Goal: Transaction & Acquisition: Purchase product/service

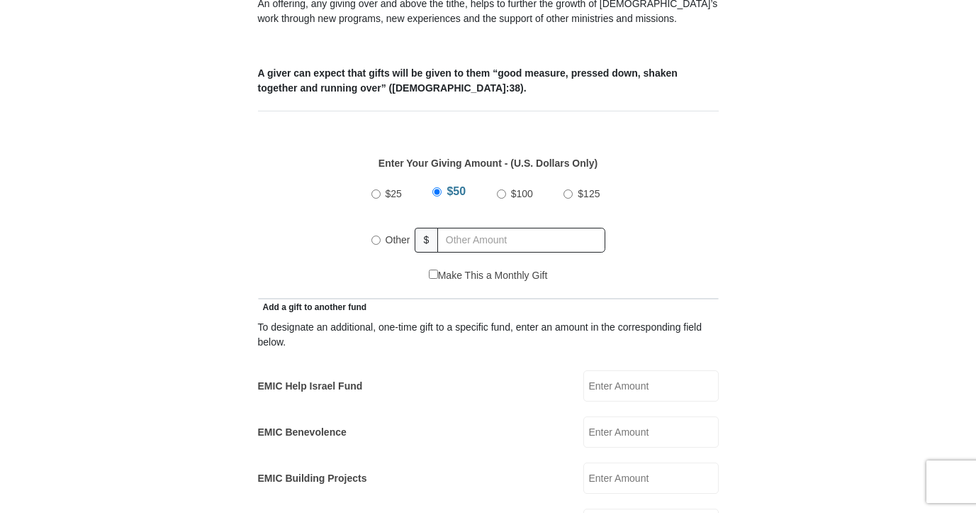
scroll to position [558, 0]
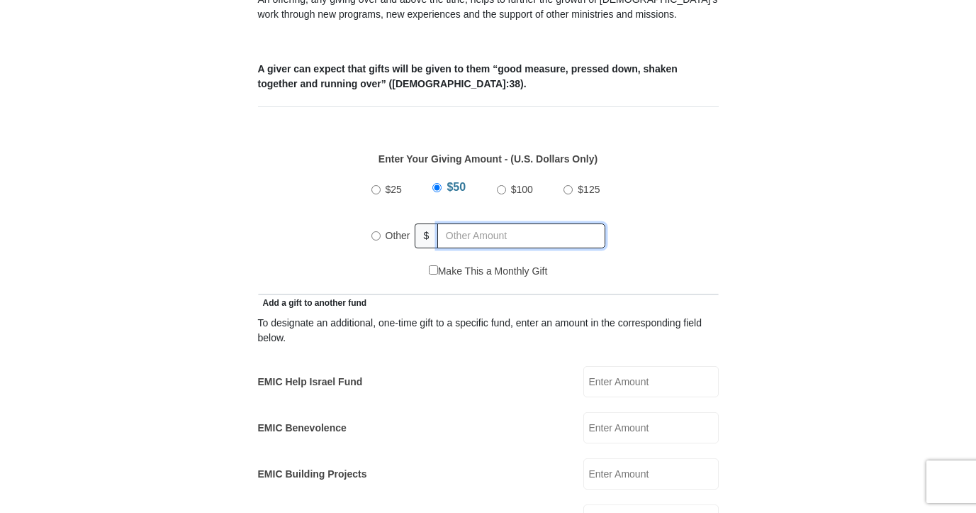
radio input "true"
click at [451, 223] on input "text" at bounding box center [524, 235] width 162 height 25
type input "4.00"
type input "2.00"
type input "[PERSON_NAME]"
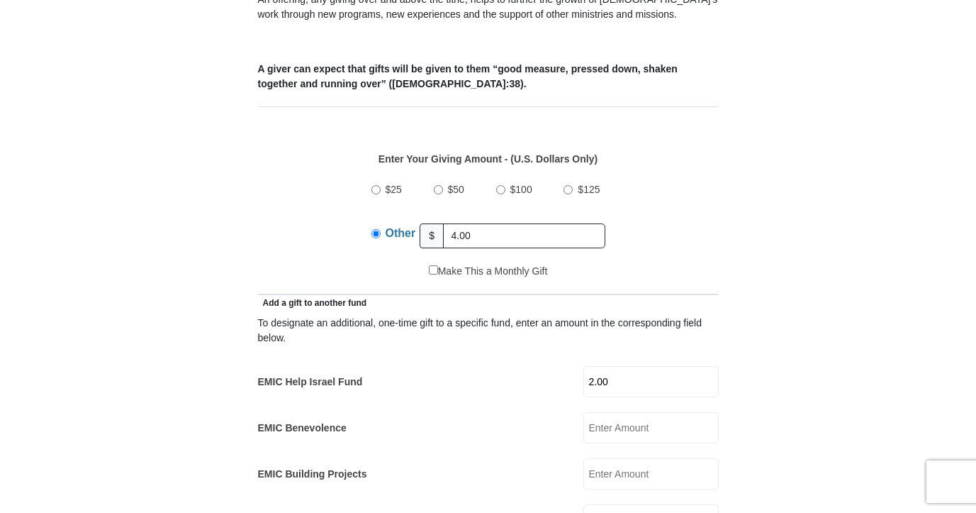
type input "[PERSON_NAME]"
type input "[EMAIL_ADDRESS][DOMAIN_NAME]"
type input "[STREET_ADDRESS][PERSON_NAME]"
type input "Apt F"
type input "[GEOGRAPHIC_DATA]"
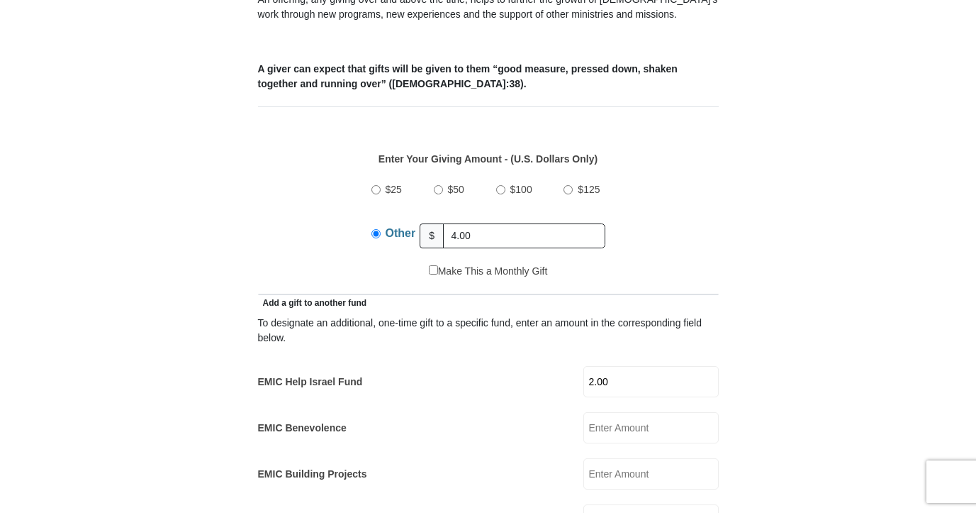
select select "CA"
type input "91754"
type input "6266757495"
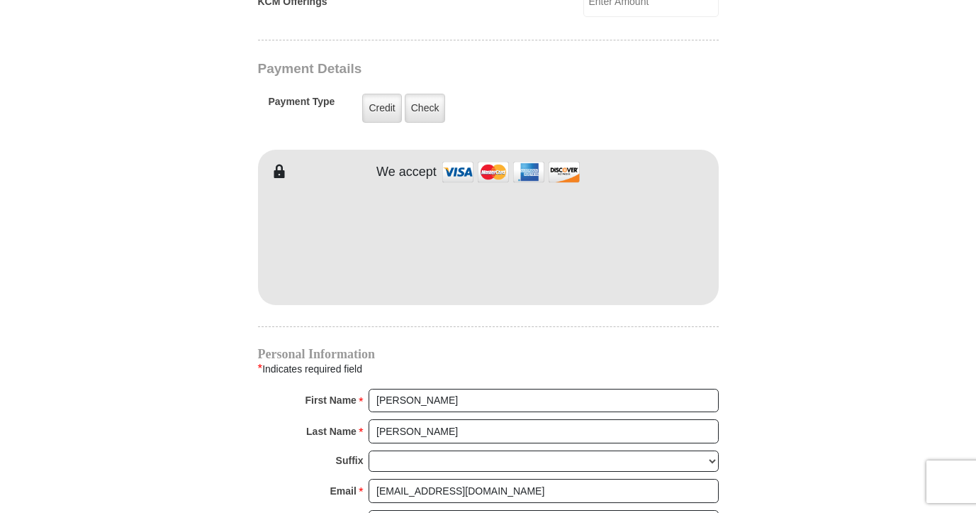
scroll to position [1123, 0]
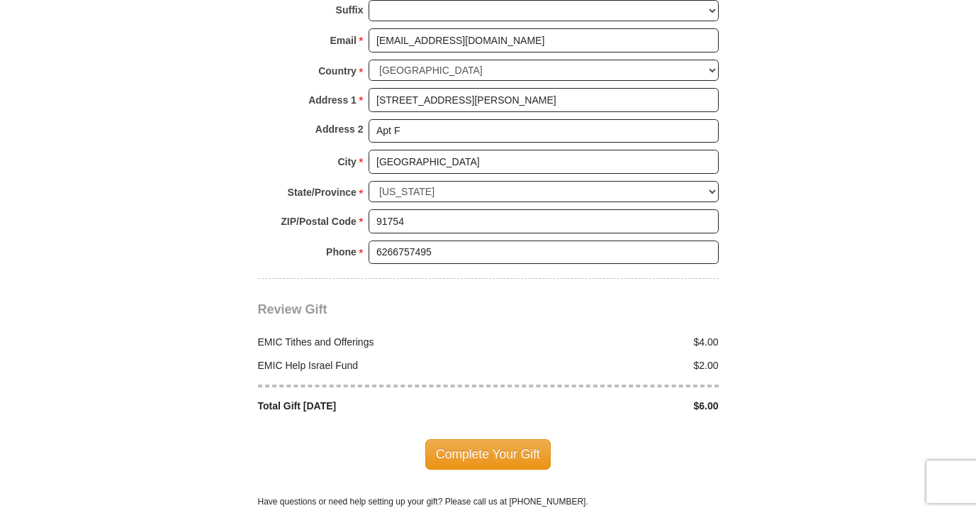
scroll to position [1597, 0]
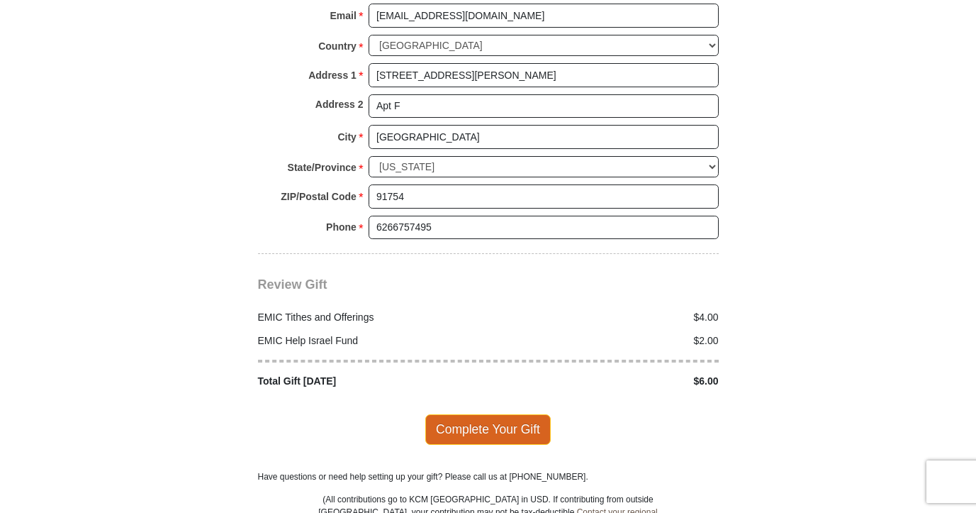
click at [511, 414] on span "Complete Your Gift" at bounding box center [487, 429] width 125 height 30
